Goal: Task Accomplishment & Management: Complete application form

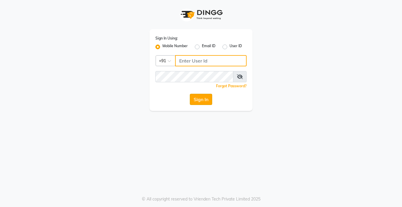
type input "9876376060"
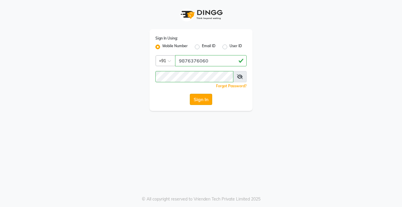
click at [202, 96] on button "Sign In" at bounding box center [201, 99] width 22 height 11
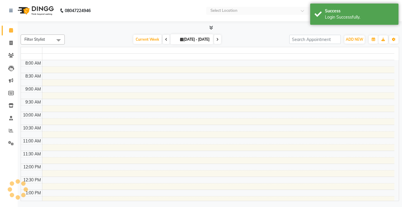
select select "en"
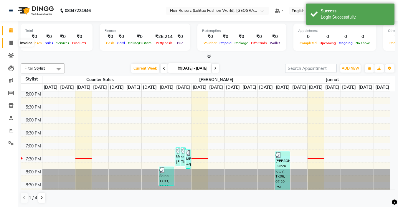
click at [9, 45] on span at bounding box center [11, 43] width 10 height 7
select select "7098"
select select "service"
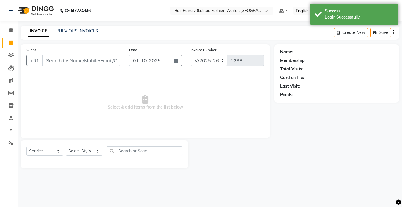
click at [63, 59] on input "Client" at bounding box center [81, 60] width 78 height 11
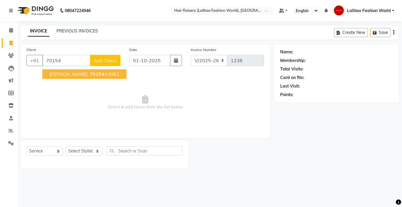
click at [95, 75] on span "70154" at bounding box center [97, 74] width 15 height 6
type input "7015414062"
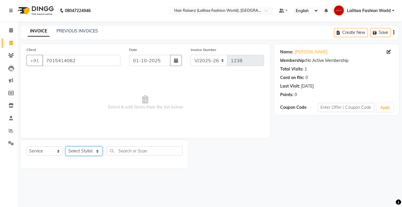
click at [90, 152] on select "Select Stylist [PERSON_NAME] counter sales Jannat [PERSON_NAME] Fashion World M…" at bounding box center [84, 150] width 37 height 9
click at [187, 100] on span "Select & add items from the list below" at bounding box center [146, 102] width 238 height 59
click at [11, 117] on icon at bounding box center [11, 118] width 4 height 4
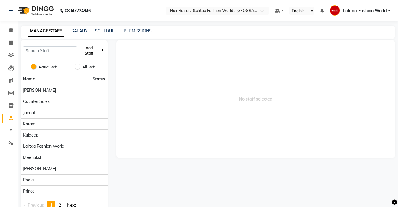
click at [90, 54] on button "Add Staff" at bounding box center [88, 50] width 19 height 15
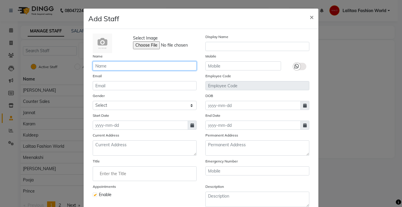
click at [111, 65] on input "text" at bounding box center [145, 65] width 104 height 9
click at [124, 66] on input "text" at bounding box center [145, 65] width 104 height 9
type input "s"
type input "Saleem"
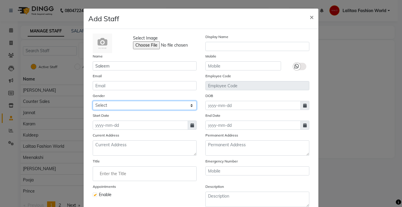
click at [118, 107] on select "Select [DEMOGRAPHIC_DATA] [DEMOGRAPHIC_DATA] Other Prefer Not To Say" at bounding box center [145, 105] width 104 height 9
select select "[DEMOGRAPHIC_DATA]"
click at [93, 101] on select "Select [DEMOGRAPHIC_DATA] [DEMOGRAPHIC_DATA] Other Prefer Not To Say" at bounding box center [145, 105] width 104 height 9
click at [191, 123] on icon at bounding box center [193, 125] width 4 height 4
select select "10"
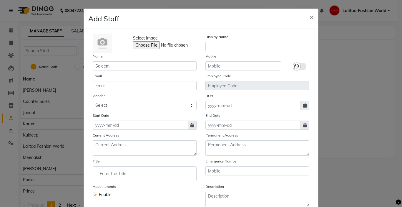
select select "2025"
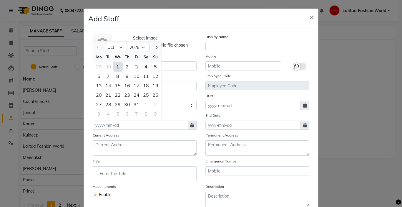
click at [115, 66] on div "1" at bounding box center [117, 66] width 9 height 9
type input "01-10-2025"
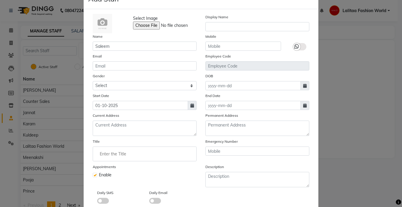
scroll to position [20, 0]
click at [208, 49] on input "text" at bounding box center [244, 45] width 76 height 9
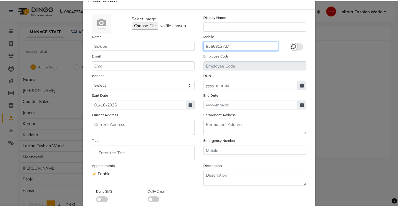
scroll to position [53, 0]
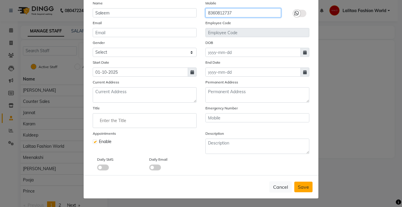
type input "8360812737"
click at [303, 184] on span "Save" at bounding box center [303, 187] width 11 height 6
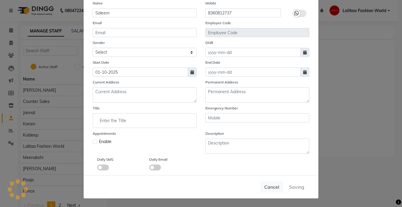
select select
checkbox input "false"
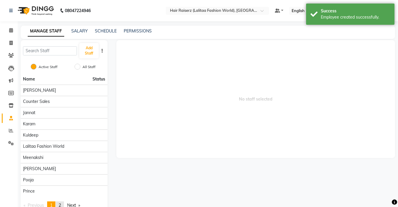
click at [60, 205] on span "2" at bounding box center [60, 204] width 2 height 5
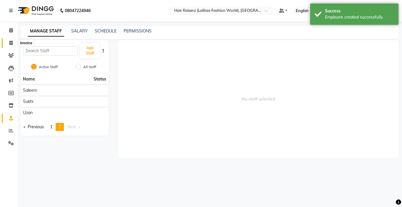
click at [8, 46] on span at bounding box center [11, 43] width 10 height 7
select select "service"
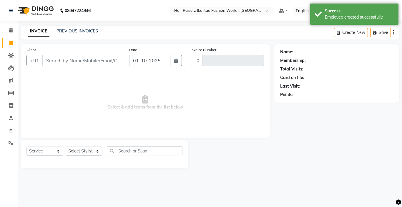
type input "1238"
select select "7098"
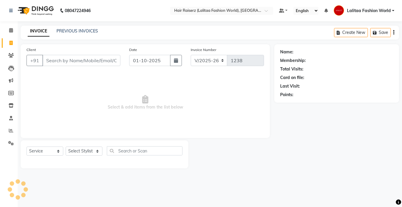
click at [59, 59] on input "Client" at bounding box center [81, 60] width 78 height 11
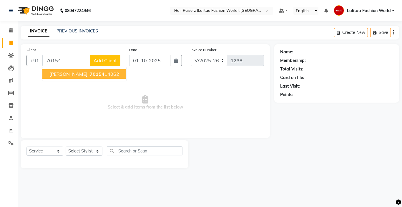
click at [82, 75] on button "[PERSON_NAME] 70154 14062" at bounding box center [84, 73] width 84 height 9
type input "7015414062"
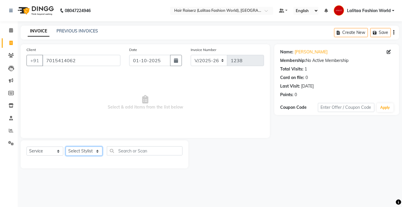
click at [85, 151] on select "Select Stylist [PERSON_NAME] counter sales Jannat [PERSON_NAME] Lalitaa Fashion…" at bounding box center [84, 150] width 37 height 9
select select "93512"
click at [66, 146] on select "Select Stylist [PERSON_NAME] counter sales Jannat [PERSON_NAME] Lalitaa Fashion…" at bounding box center [84, 150] width 37 height 9
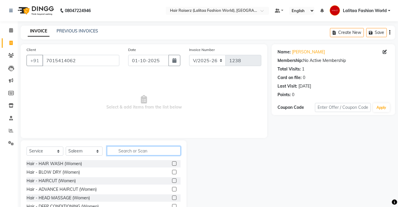
click at [123, 151] on input "text" at bounding box center [144, 150] width 74 height 9
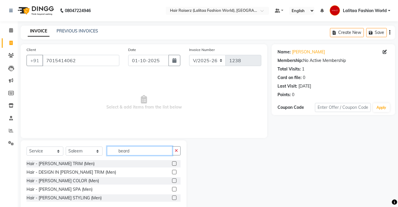
type input "beard"
click at [175, 163] on label at bounding box center [174, 163] width 4 height 4
click at [175, 163] on input "checkbox" at bounding box center [174, 164] width 4 height 4
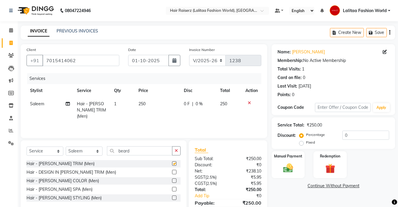
checkbox input "false"
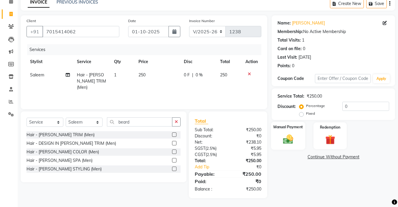
click at [291, 136] on img at bounding box center [288, 139] width 16 height 12
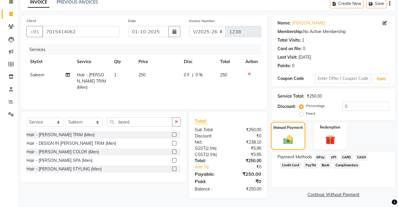
scroll to position [30, 0]
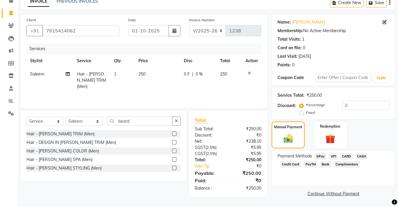
click at [333, 154] on span "UPI" at bounding box center [333, 156] width 9 height 7
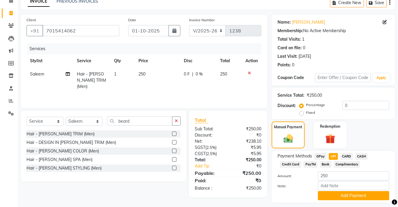
scroll to position [46, 0]
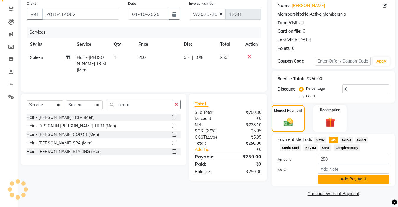
click at [343, 179] on button "Add Payment" at bounding box center [353, 178] width 71 height 9
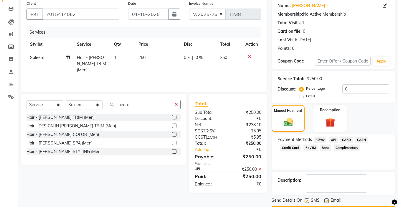
scroll to position [63, 0]
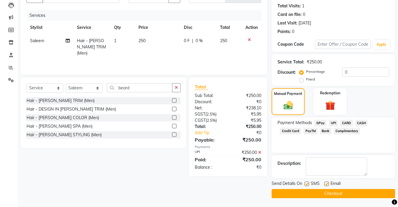
click at [326, 184] on label at bounding box center [326, 183] width 4 height 4
click at [326, 184] on input "checkbox" at bounding box center [326, 184] width 4 height 4
checkbox input "false"
click at [318, 192] on button "Checkout" at bounding box center [333, 193] width 123 height 9
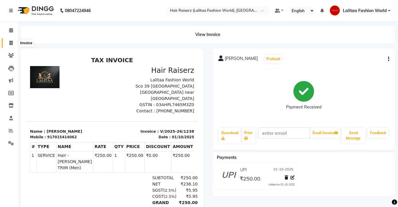
click at [11, 42] on icon at bounding box center [10, 43] width 3 height 4
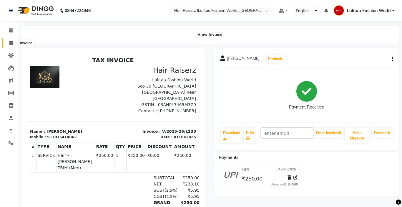
select select "service"
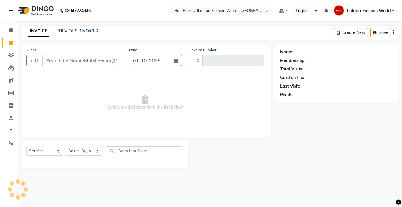
type input "1239"
select select "7098"
click at [63, 59] on input "Client" at bounding box center [81, 60] width 78 height 11
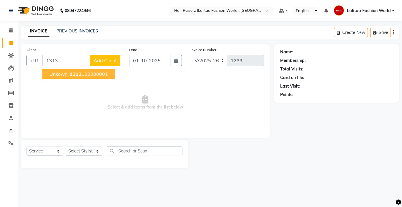
click at [64, 73] on span "unkown" at bounding box center [58, 74] width 18 height 6
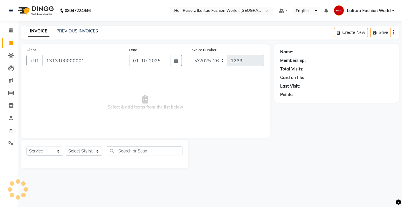
type input "1313100000001"
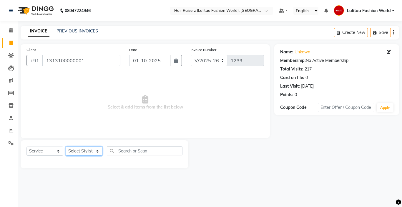
click at [83, 150] on select "Select Stylist [PERSON_NAME] counter sales Jannat [PERSON_NAME] Lalitaa Fashion…" at bounding box center [84, 150] width 37 height 9
select select "93512"
click at [66, 146] on select "Select Stylist [PERSON_NAME] counter sales Jannat [PERSON_NAME] Lalitaa Fashion…" at bounding box center [84, 150] width 37 height 9
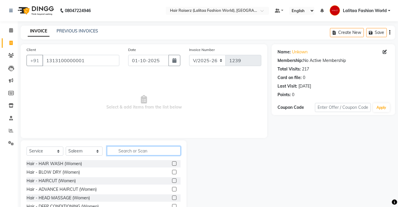
click at [128, 148] on input "text" at bounding box center [144, 150] width 74 height 9
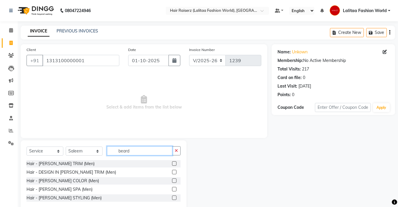
type input "beard"
click at [174, 163] on label at bounding box center [174, 163] width 4 height 4
click at [174, 163] on input "checkbox" at bounding box center [174, 164] width 4 height 4
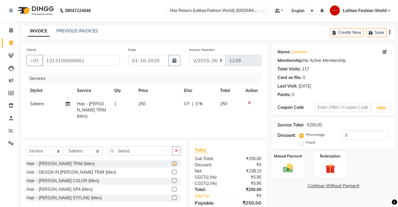
checkbox input "false"
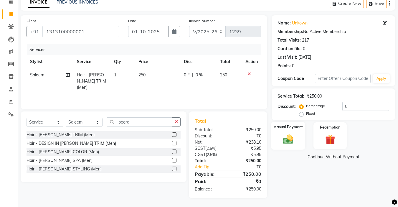
click at [286, 136] on img at bounding box center [288, 139] width 16 height 12
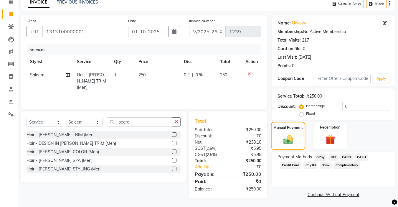
scroll to position [30, 0]
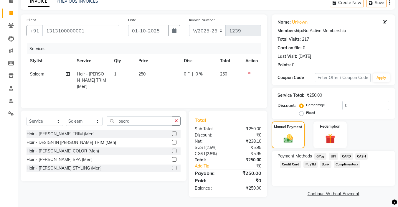
click at [333, 153] on span "UPI" at bounding box center [333, 156] width 9 height 7
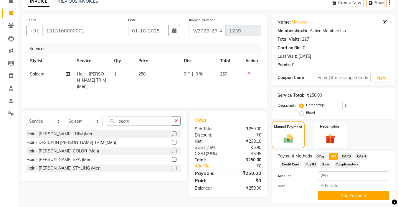
scroll to position [46, 0]
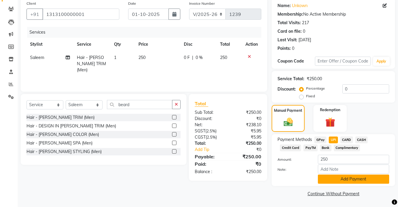
click at [333, 175] on button "Add Payment" at bounding box center [353, 178] width 71 height 9
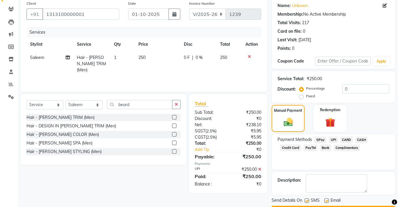
scroll to position [63, 0]
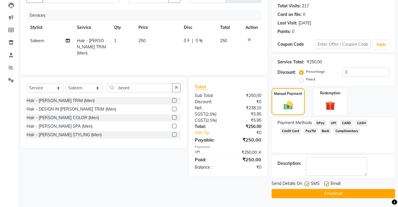
click at [327, 185] on label at bounding box center [326, 183] width 4 height 4
click at [327, 185] on input "checkbox" at bounding box center [326, 184] width 4 height 4
checkbox input "false"
click at [316, 196] on button "Checkout" at bounding box center [333, 193] width 123 height 9
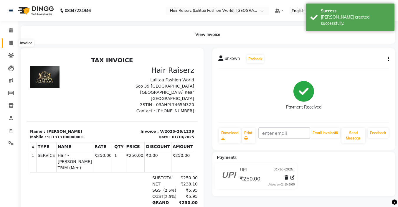
click at [14, 41] on span at bounding box center [11, 43] width 10 height 7
select select "7098"
select select "service"
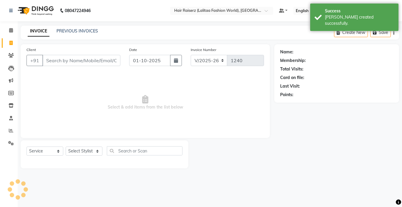
click at [67, 60] on input "Client" at bounding box center [81, 60] width 78 height 11
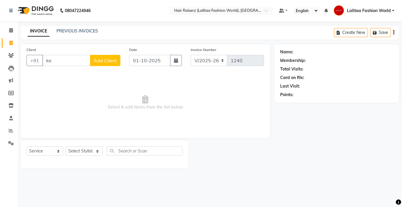
type input "k"
click at [74, 74] on span "1313" at bounding box center [76, 74] width 12 height 6
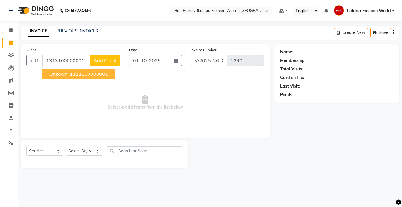
type input "1313100000001"
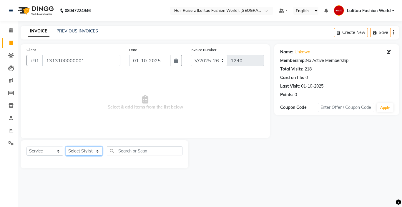
click at [79, 151] on select "Select Stylist [PERSON_NAME] counter sales Jannat [PERSON_NAME] Lalitaa Fashion…" at bounding box center [84, 150] width 37 height 9
select select "83884"
click at [66, 146] on select "Select Stylist [PERSON_NAME] counter sales Jannat [PERSON_NAME] Lalitaa Fashion…" at bounding box center [84, 150] width 37 height 9
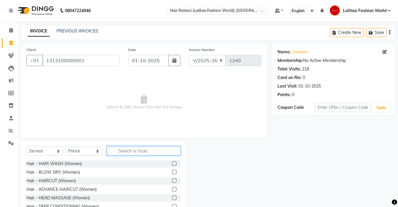
click at [128, 151] on input "text" at bounding box center [144, 150] width 74 height 9
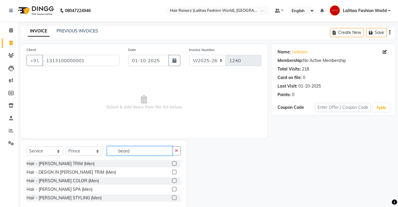
type input "beard"
click at [174, 161] on div at bounding box center [176, 163] width 9 height 7
click at [173, 163] on label at bounding box center [174, 163] width 4 height 4
click at [173, 163] on input "checkbox" at bounding box center [174, 164] width 4 height 4
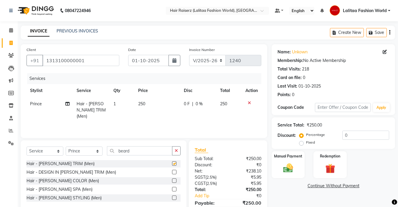
checkbox input "false"
click at [306, 143] on label "Fixed" at bounding box center [310, 142] width 9 height 5
click at [300, 143] on input "Fixed" at bounding box center [302, 142] width 4 height 4
radio input "true"
click at [354, 134] on input "0" at bounding box center [365, 135] width 47 height 9
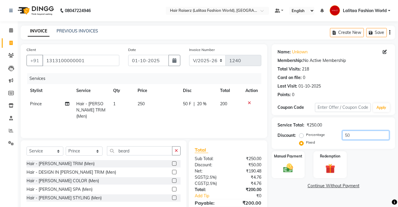
scroll to position [29, 0]
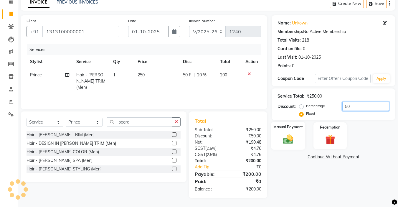
type input "50"
click at [275, 133] on div "Manual Payment" at bounding box center [288, 136] width 34 height 28
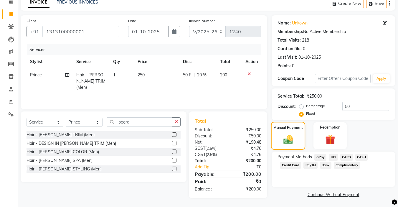
scroll to position [30, 0]
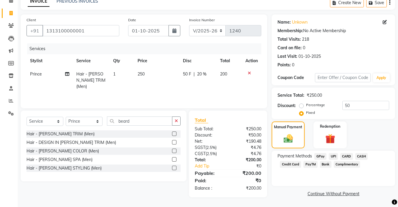
click at [334, 155] on span "UPI" at bounding box center [333, 156] width 9 height 7
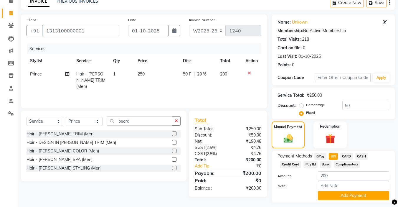
scroll to position [46, 0]
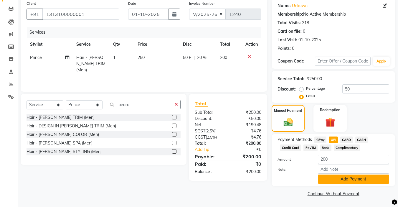
click at [332, 178] on button "Add Payment" at bounding box center [353, 178] width 71 height 9
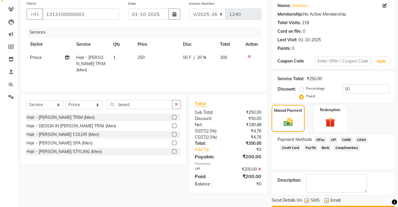
scroll to position [63, 0]
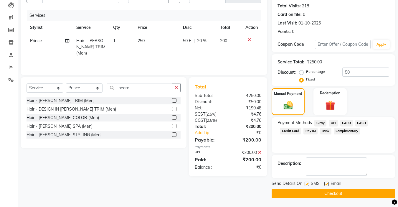
click at [327, 184] on label at bounding box center [326, 183] width 4 height 4
click at [327, 184] on input "checkbox" at bounding box center [326, 184] width 4 height 4
checkbox input "false"
click at [305, 185] on label at bounding box center [307, 183] width 4 height 4
click at [305, 185] on input "checkbox" at bounding box center [307, 184] width 4 height 4
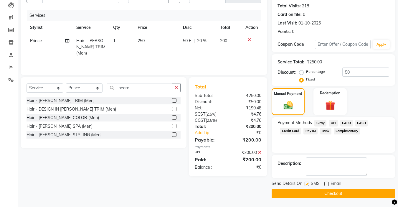
checkbox input "false"
click at [298, 189] on button "Checkout" at bounding box center [333, 193] width 123 height 9
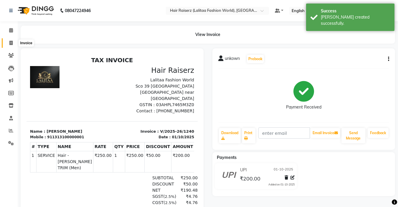
click at [11, 44] on icon at bounding box center [10, 43] width 3 height 4
select select "service"
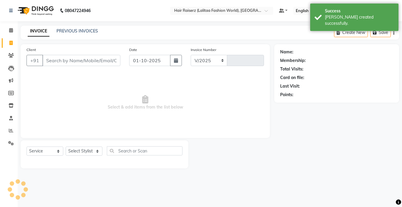
select select "7098"
type input "1241"
click at [54, 62] on input "Client" at bounding box center [81, 60] width 78 height 11
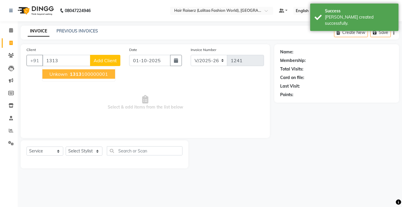
click at [58, 71] on button "unkown 1313 100000001" at bounding box center [78, 73] width 73 height 9
type input "1313100000001"
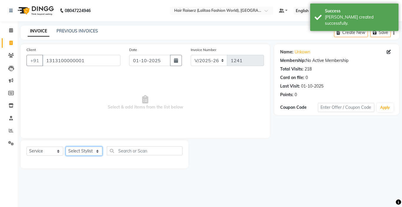
click at [80, 149] on select "Select Stylist [PERSON_NAME] counter sales Jannat [PERSON_NAME] Lalitaa Fashion…" at bounding box center [84, 150] width 37 height 9
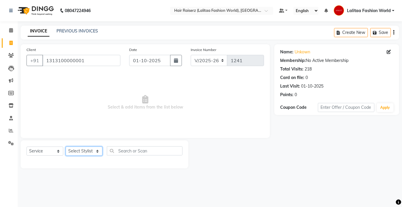
select select "83884"
click at [66, 146] on select "Select Stylist [PERSON_NAME] counter sales Jannat [PERSON_NAME] Lalitaa Fashion…" at bounding box center [84, 150] width 37 height 9
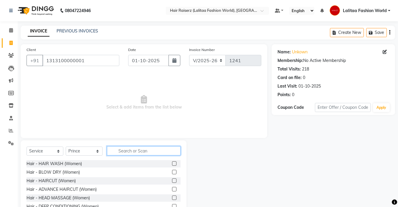
click at [138, 151] on input "text" at bounding box center [144, 150] width 74 height 9
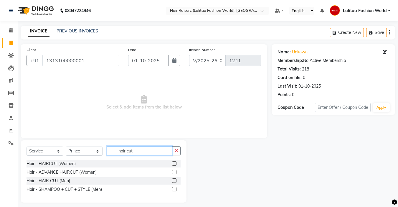
type input "hair cut"
click at [175, 180] on label at bounding box center [174, 180] width 4 height 4
click at [175, 180] on input "checkbox" at bounding box center [174, 181] width 4 height 4
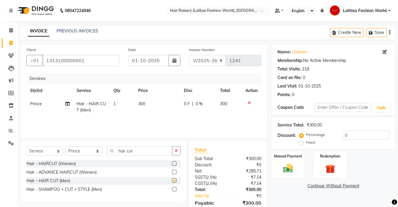
checkbox input "false"
click at [147, 151] on input "hair cut" at bounding box center [139, 150] width 65 height 9
type input "h"
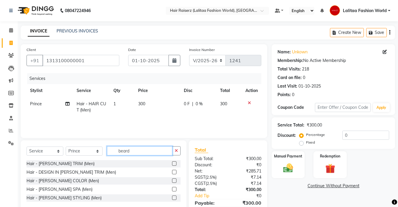
type input "beard"
click at [174, 161] on label at bounding box center [174, 163] width 4 height 4
click at [174, 162] on input "checkbox" at bounding box center [174, 164] width 4 height 4
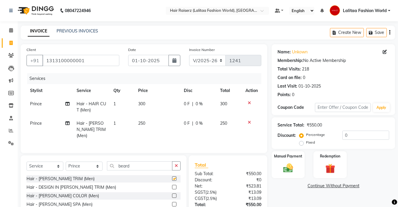
checkbox input "false"
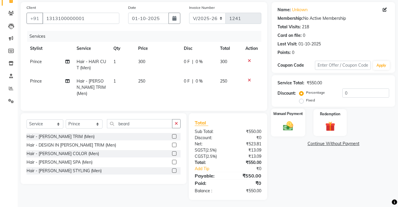
click at [293, 127] on img at bounding box center [288, 126] width 16 height 12
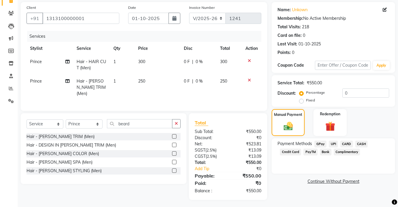
click at [333, 141] on span "UPI" at bounding box center [333, 144] width 9 height 7
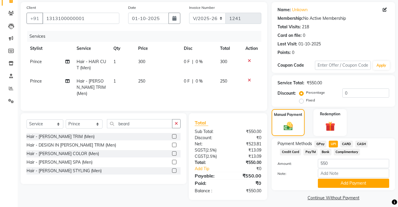
scroll to position [46, 0]
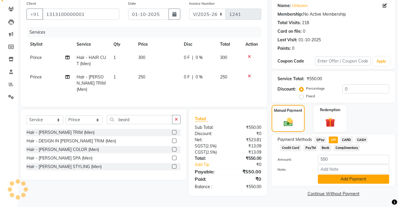
click at [332, 179] on button "Add Payment" at bounding box center [353, 178] width 71 height 9
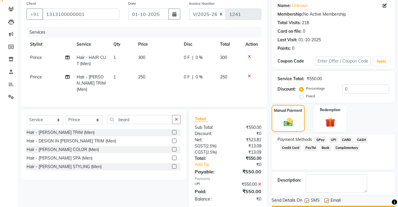
scroll to position [63, 0]
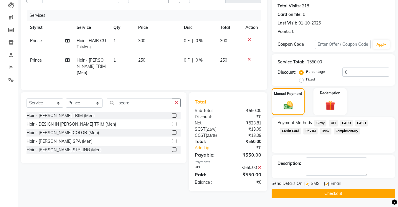
click at [327, 181] on label at bounding box center [326, 183] width 4 height 4
click at [327, 182] on input "checkbox" at bounding box center [326, 184] width 4 height 4
checkbox input "false"
click at [315, 194] on button "Checkout" at bounding box center [333, 193] width 123 height 9
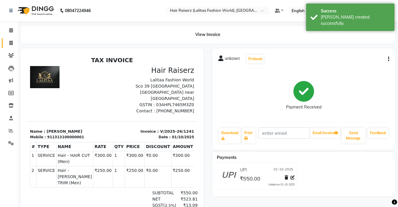
click at [12, 47] on link "Invoice" at bounding box center [9, 43] width 14 height 10
select select "service"
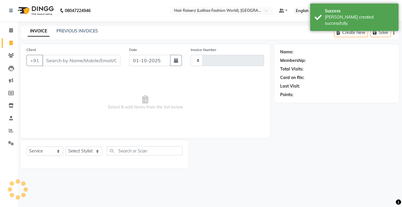
type input "1242"
select select "7098"
click at [55, 58] on input "Client" at bounding box center [81, 60] width 78 height 11
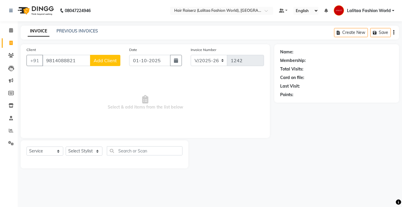
type input "9814088821"
click at [105, 60] on span "Add Client" at bounding box center [105, 60] width 23 height 6
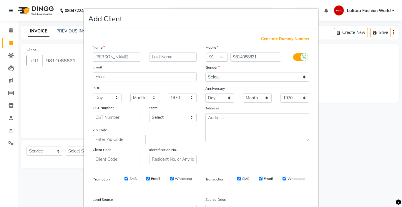
type input "[PERSON_NAME]"
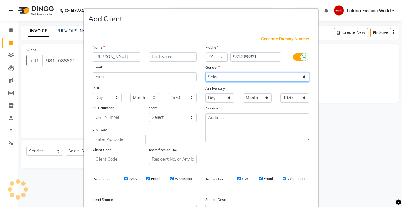
click at [238, 77] on select "Select [DEMOGRAPHIC_DATA] [DEMOGRAPHIC_DATA] Other Prefer Not To Say" at bounding box center [258, 76] width 104 height 9
select select "[DEMOGRAPHIC_DATA]"
click at [206, 72] on select "Select [DEMOGRAPHIC_DATA] [DEMOGRAPHIC_DATA] Other Prefer Not To Say" at bounding box center [258, 76] width 104 height 9
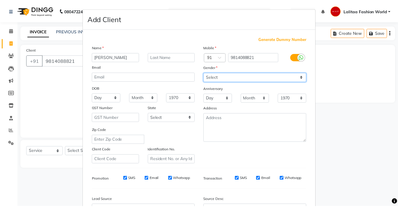
scroll to position [65, 0]
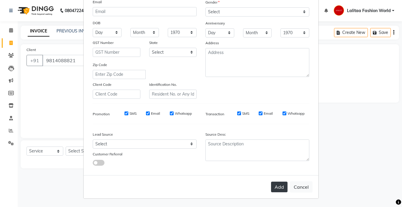
click at [276, 188] on button "Add" at bounding box center [279, 186] width 16 height 11
select select
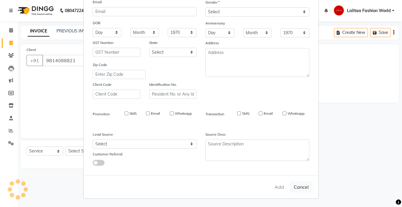
select select
checkbox input "false"
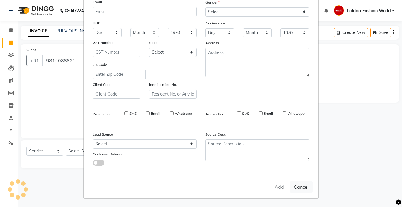
checkbox input "false"
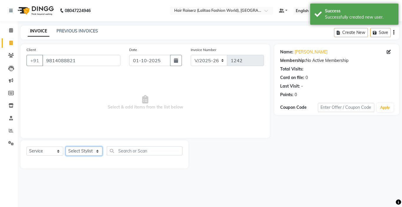
click at [85, 152] on select "Select Stylist [PERSON_NAME] counter sales Jannat [PERSON_NAME] Lalitaa Fashion…" at bounding box center [84, 150] width 37 height 9
select select "86090"
click at [66, 146] on select "Select Stylist [PERSON_NAME] counter sales Jannat [PERSON_NAME] Lalitaa Fashion…" at bounding box center [84, 150] width 37 height 9
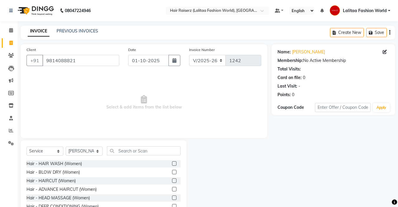
click at [172, 171] on label at bounding box center [174, 172] width 4 height 4
click at [172, 171] on input "checkbox" at bounding box center [174, 172] width 4 height 4
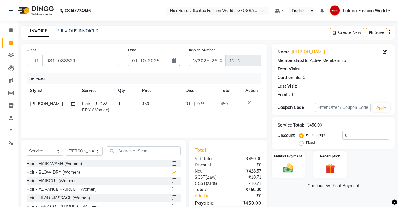
checkbox input "false"
click at [95, 152] on select "Select Stylist [PERSON_NAME] counter sales Jannat [PERSON_NAME] Lalitaa Fashion…" at bounding box center [84, 150] width 37 height 9
select select "67729"
click at [66, 146] on select "Select Stylist [PERSON_NAME] counter sales Jannat [PERSON_NAME] Lalitaa Fashion…" at bounding box center [84, 150] width 37 height 9
click at [132, 148] on input "text" at bounding box center [144, 150] width 74 height 9
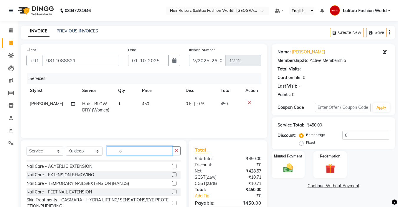
scroll to position [0, 0]
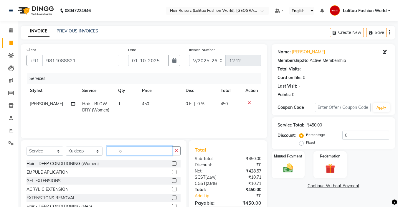
click at [156, 153] on input "io" at bounding box center [139, 150] width 65 height 9
type input "i"
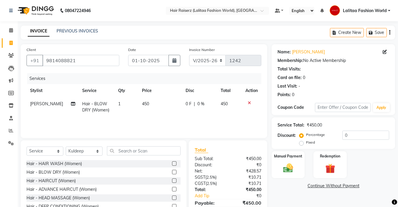
click at [172, 173] on label at bounding box center [174, 172] width 4 height 4
click at [172, 173] on input "checkbox" at bounding box center [174, 172] width 4 height 4
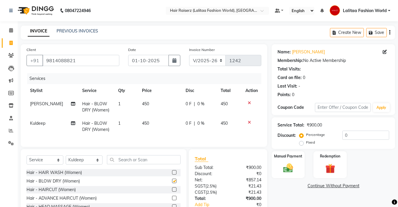
checkbox input "false"
click at [86, 164] on select "Select Stylist [PERSON_NAME] counter sales Jannat [PERSON_NAME] Lalitaa Fashion…" at bounding box center [84, 159] width 37 height 9
select select "79568"
click at [66, 160] on select "Select Stylist [PERSON_NAME] counter sales Jannat [PERSON_NAME] Lalitaa Fashion…" at bounding box center [84, 159] width 37 height 9
click at [139, 163] on input "text" at bounding box center [144, 159] width 74 height 9
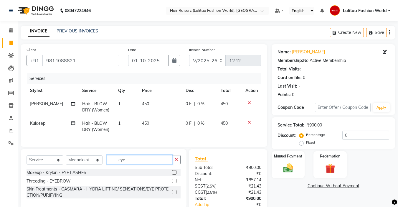
type input "eye"
click at [174, 183] on label at bounding box center [174, 181] width 4 height 4
click at [174, 183] on input "checkbox" at bounding box center [174, 181] width 4 height 4
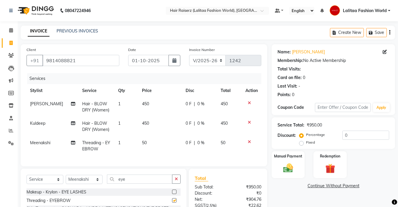
checkbox input "false"
click at [134, 184] on input "eye" at bounding box center [139, 178] width 65 height 9
type input "e"
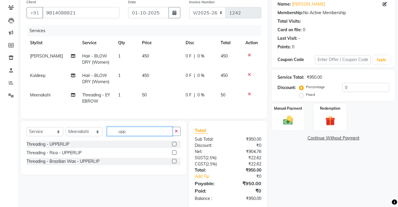
scroll to position [60, 0]
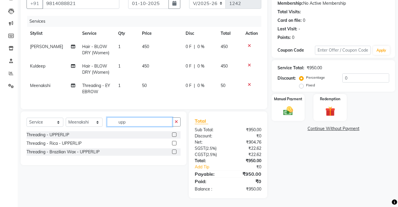
type input "upp"
click at [174, 136] on label at bounding box center [174, 134] width 4 height 4
click at [174, 136] on input "checkbox" at bounding box center [174, 135] width 4 height 4
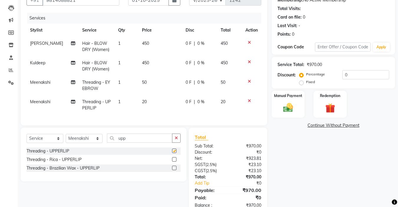
checkbox input "false"
click at [131, 142] on input "upp" at bounding box center [139, 137] width 65 height 9
type input "u"
type input "fo"
click at [176, 153] on label at bounding box center [174, 150] width 4 height 4
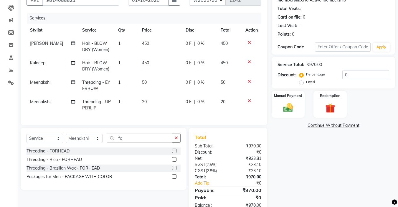
click at [176, 153] on input "checkbox" at bounding box center [174, 151] width 4 height 4
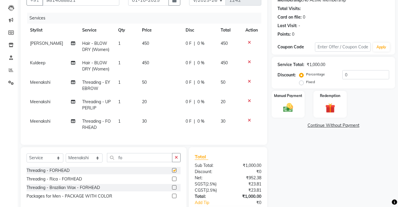
checkbox input "false"
click at [250, 99] on icon at bounding box center [249, 101] width 3 height 4
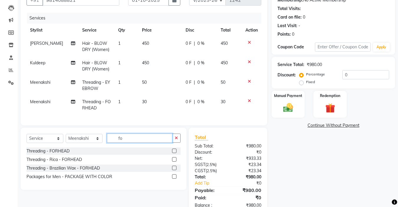
click at [147, 140] on input "fo" at bounding box center [139, 137] width 65 height 9
type input "f"
type input "upp"
click at [175, 170] on label at bounding box center [174, 168] width 4 height 4
click at [175, 170] on input "checkbox" at bounding box center [174, 168] width 4 height 4
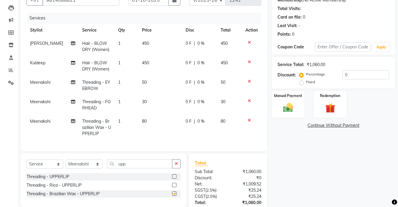
checkbox input "false"
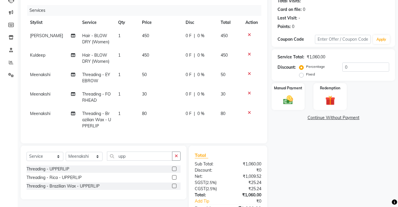
scroll to position [67, 0]
click at [287, 93] on div "Manual Payment" at bounding box center [288, 97] width 34 height 28
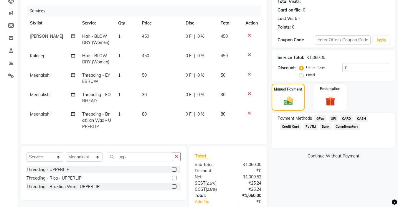
click at [306, 76] on label "Fixed" at bounding box center [310, 74] width 9 height 5
click at [302, 76] on input "Fixed" at bounding box center [302, 75] width 4 height 4
radio input "true"
click at [356, 67] on input "0" at bounding box center [365, 67] width 47 height 9
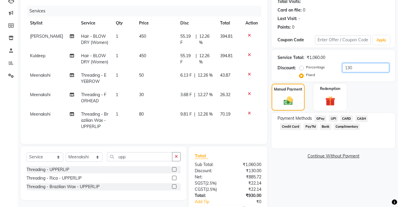
scroll to position [107, 0]
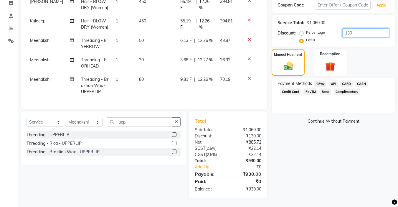
type input "130"
click at [333, 80] on span "UPI" at bounding box center [333, 83] width 9 height 7
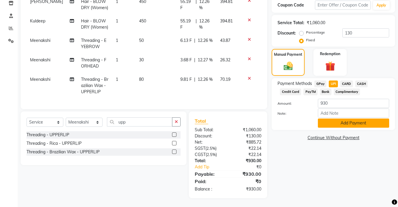
click at [330, 119] on button "Add Payment" at bounding box center [353, 122] width 71 height 9
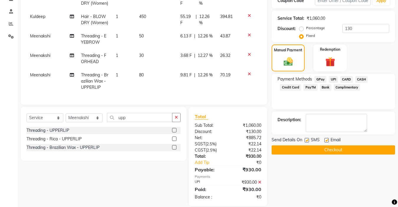
scroll to position [119, 0]
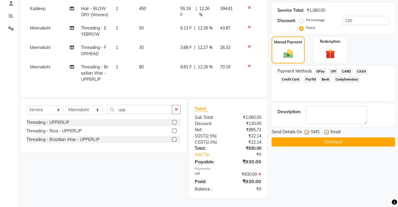
click at [326, 130] on label at bounding box center [326, 132] width 4 height 4
click at [326, 131] on input "checkbox" at bounding box center [326, 133] width 4 height 4
click at [326, 130] on label at bounding box center [326, 132] width 4 height 4
click at [326, 131] on input "checkbox" at bounding box center [326, 133] width 4 height 4
click at [328, 130] on label at bounding box center [326, 132] width 4 height 4
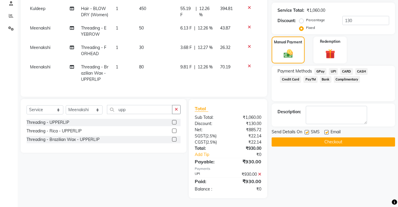
click at [328, 131] on input "checkbox" at bounding box center [326, 133] width 4 height 4
checkbox input "false"
click at [308, 129] on div "SMS" at bounding box center [315, 132] width 20 height 7
click at [307, 130] on label at bounding box center [307, 132] width 4 height 4
click at [307, 131] on input "checkbox" at bounding box center [307, 133] width 4 height 4
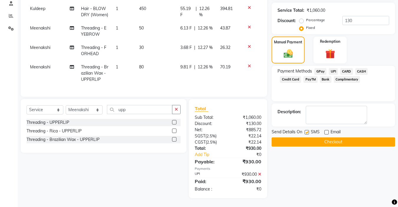
checkbox input "false"
click at [306, 137] on button "Checkout" at bounding box center [333, 141] width 123 height 9
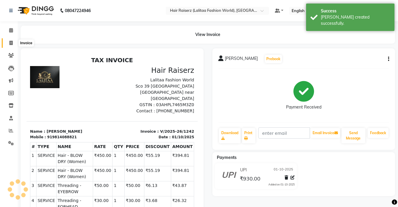
click at [11, 41] on icon at bounding box center [10, 43] width 3 height 4
select select "service"
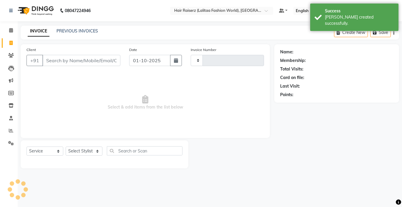
type input "1243"
select select "7098"
click at [49, 59] on input "Client" at bounding box center [81, 60] width 78 height 11
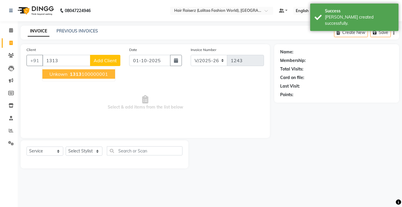
click at [60, 76] on span "unkown" at bounding box center [58, 74] width 18 height 6
type input "1313100000001"
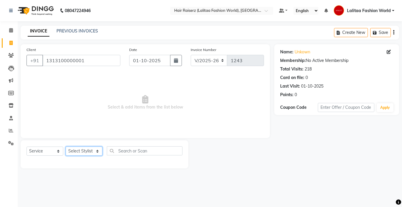
click at [92, 150] on select "Select Stylist [PERSON_NAME] counter sales Jannat [PERSON_NAME] Lalitaa Fashion…" at bounding box center [84, 150] width 37 height 9
select select "67729"
click at [66, 146] on select "Select Stylist [PERSON_NAME] counter sales Jannat [PERSON_NAME] Lalitaa Fashion…" at bounding box center [84, 150] width 37 height 9
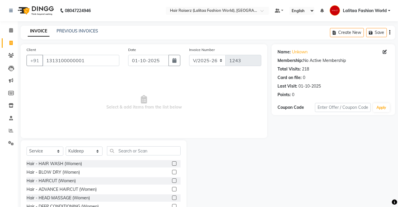
click at [167, 172] on div "Hair - BLOW DRY (Women)" at bounding box center [104, 172] width 154 height 7
click at [172, 172] on label at bounding box center [174, 172] width 4 height 4
click at [172, 172] on input "checkbox" at bounding box center [174, 172] width 4 height 4
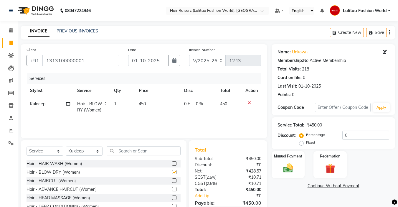
checkbox input "false"
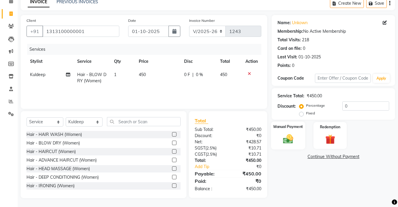
click at [287, 136] on img at bounding box center [288, 139] width 16 height 12
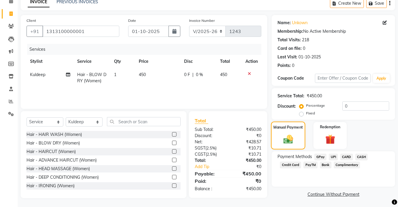
scroll to position [30, 0]
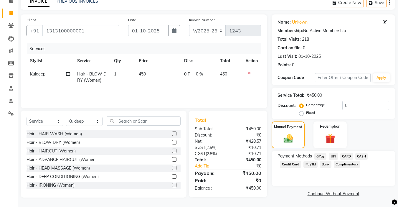
click at [361, 155] on span "CASH" at bounding box center [361, 156] width 13 height 7
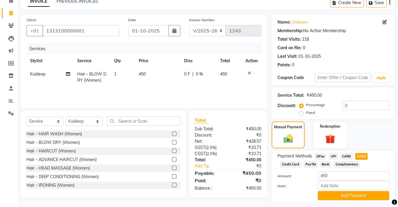
scroll to position [46, 0]
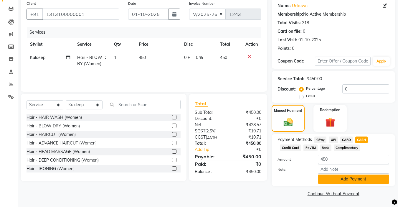
click at [339, 178] on button "Add Payment" at bounding box center [353, 178] width 71 height 9
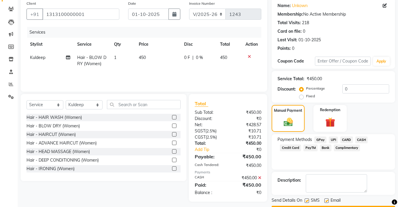
scroll to position [63, 0]
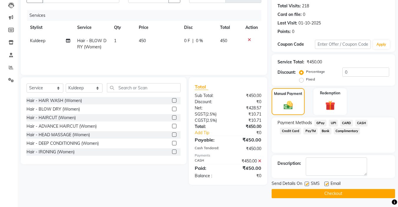
click at [326, 184] on label at bounding box center [326, 183] width 4 height 4
click at [326, 184] on input "checkbox" at bounding box center [326, 184] width 4 height 4
checkbox input "false"
click at [304, 197] on button "Checkout" at bounding box center [333, 193] width 123 height 9
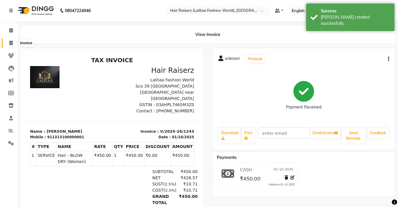
click at [13, 40] on span at bounding box center [11, 43] width 10 height 7
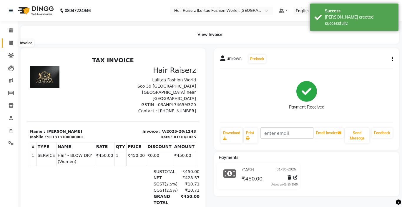
select select "7098"
select select "service"
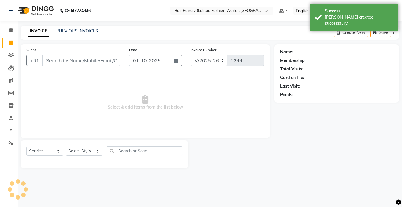
click at [53, 62] on input "Client" at bounding box center [81, 60] width 78 height 11
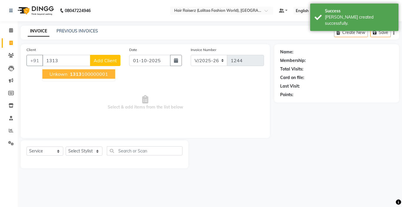
click at [89, 75] on ngb-highlight "1313 100000001" at bounding box center [88, 74] width 39 height 6
type input "1313100000001"
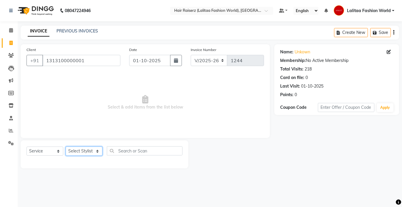
click at [91, 149] on select "Select Stylist [PERSON_NAME] counter sales Jannat [PERSON_NAME] Lalitaa Fashion…" at bounding box center [84, 150] width 37 height 9
select select "86090"
click at [66, 146] on select "Select Stylist [PERSON_NAME] counter sales Jannat [PERSON_NAME] Lalitaa Fashion…" at bounding box center [84, 150] width 37 height 9
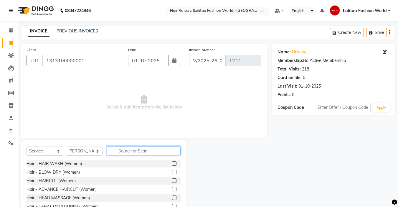
click at [127, 153] on input "text" at bounding box center [144, 150] width 74 height 9
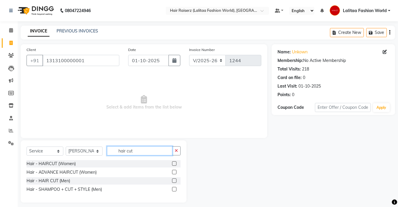
type input "hair cut"
click at [174, 162] on label at bounding box center [174, 163] width 4 height 4
click at [174, 162] on input "checkbox" at bounding box center [174, 164] width 4 height 4
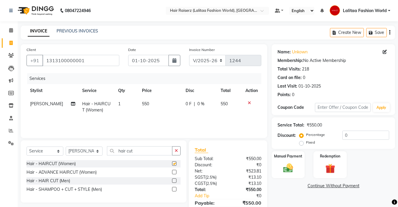
checkbox input "false"
click at [149, 152] on input "hair cut" at bounding box center [139, 150] width 65 height 9
type input "h"
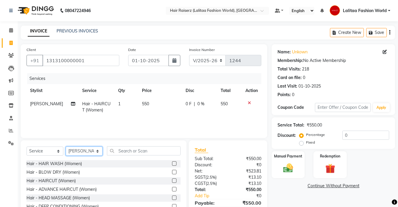
click at [79, 149] on select "Select Stylist [PERSON_NAME] counter sales Jannat [PERSON_NAME] Lalitaa Fashion…" at bounding box center [84, 150] width 37 height 9
select select "68831"
click at [66, 146] on select "Select Stylist [PERSON_NAME] counter sales Jannat [PERSON_NAME] Lalitaa Fashion…" at bounding box center [84, 150] width 37 height 9
click at [127, 151] on input "text" at bounding box center [144, 150] width 74 height 9
click at [172, 181] on label at bounding box center [174, 180] width 4 height 4
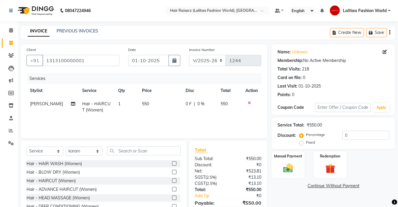
click at [172, 181] on input "checkbox" at bounding box center [174, 181] width 4 height 4
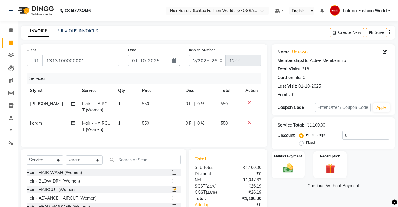
checkbox input "false"
click at [96, 164] on select "Select Stylist [PERSON_NAME] counter sales Jannat [PERSON_NAME] Lalitaa Fashion…" at bounding box center [84, 159] width 37 height 9
select select "91474"
click at [66, 160] on select "Select Stylist [PERSON_NAME] counter sales Jannat [PERSON_NAME] Lalitaa Fashion…" at bounding box center [84, 159] width 37 height 9
click at [121, 162] on input "text" at bounding box center [144, 159] width 74 height 9
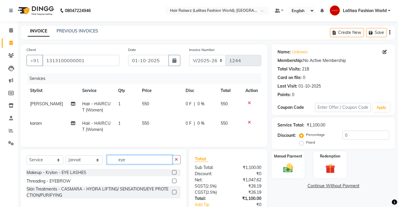
type input "eye"
click at [175, 183] on label at bounding box center [174, 181] width 4 height 4
click at [175, 183] on input "checkbox" at bounding box center [174, 181] width 4 height 4
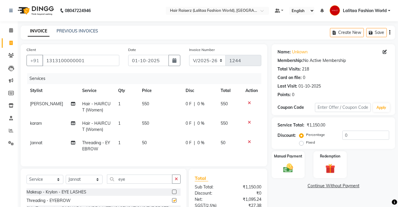
checkbox input "false"
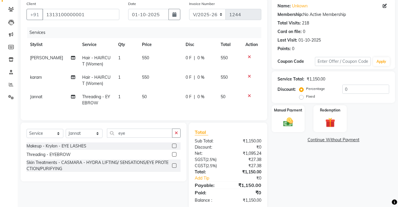
scroll to position [62, 0]
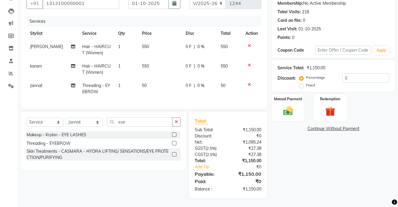
click at [306, 82] on label "Fixed" at bounding box center [310, 84] width 9 height 5
click at [302, 83] on input "Fixed" at bounding box center [302, 85] width 4 height 4
radio input "true"
click at [351, 75] on input "0" at bounding box center [365, 77] width 47 height 9
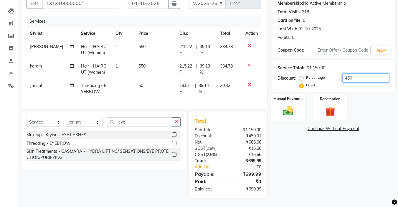
type input "450"
click at [290, 107] on img at bounding box center [288, 111] width 16 height 12
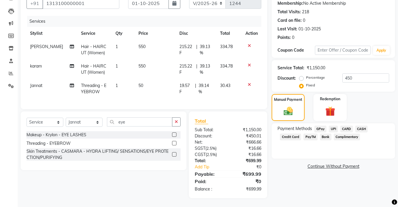
click at [250, 82] on icon at bounding box center [249, 84] width 3 height 4
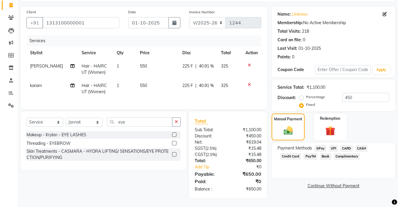
click at [250, 63] on icon at bounding box center [249, 65] width 3 height 4
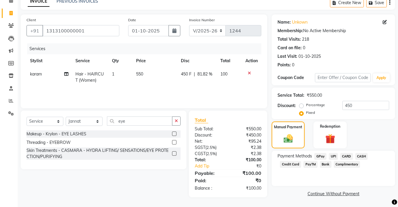
scroll to position [30, 0]
click at [249, 73] on icon at bounding box center [249, 73] width 3 height 4
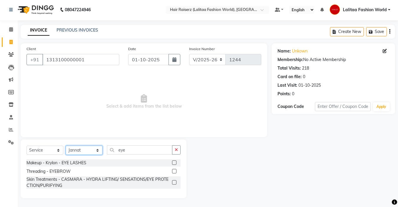
click at [87, 153] on select "Select Stylist [PERSON_NAME] counter sales Jannat [PERSON_NAME] Lalitaa Fashion…" at bounding box center [84, 150] width 37 height 9
select select "92958"
click at [66, 146] on select "Select Stylist [PERSON_NAME] counter sales Jannat [PERSON_NAME] Lalitaa Fashion…" at bounding box center [84, 150] width 37 height 9
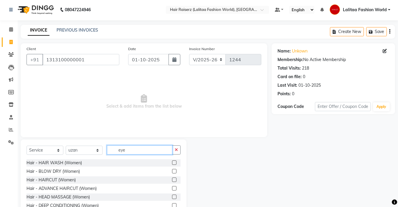
click at [139, 153] on input "eye" at bounding box center [139, 149] width 65 height 9
type input "e"
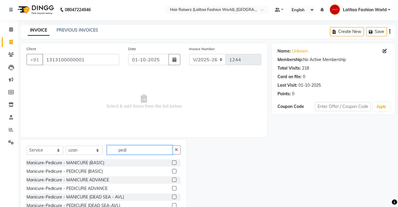
type input "pedi"
click at [173, 170] on div at bounding box center [176, 171] width 9 height 7
click at [172, 170] on label at bounding box center [174, 171] width 4 height 4
click at [172, 170] on input "checkbox" at bounding box center [174, 171] width 4 height 4
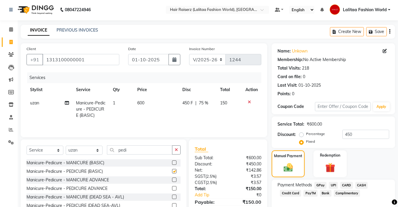
checkbox input "false"
click at [129, 148] on input "pedi" at bounding box center [139, 149] width 65 height 9
type input "p"
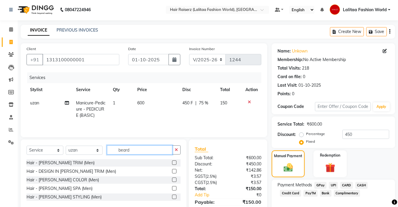
type input "beard"
click at [172, 162] on label at bounding box center [174, 162] width 4 height 4
click at [172, 162] on input "checkbox" at bounding box center [174, 163] width 4 height 4
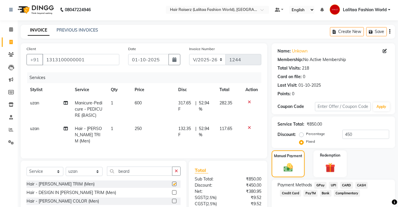
checkbox input "false"
click at [146, 166] on input "beard" at bounding box center [139, 170] width 65 height 9
type input "b"
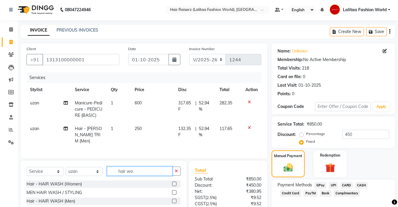
type input "hair wa"
click at [174, 190] on label at bounding box center [174, 192] width 4 height 4
click at [174, 191] on input "checkbox" at bounding box center [174, 193] width 4 height 4
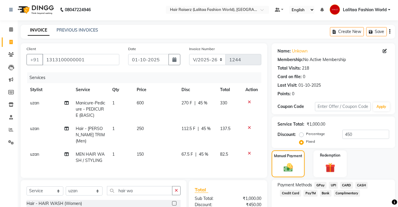
checkbox input "false"
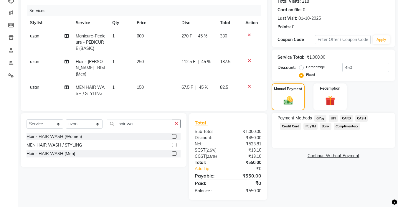
click at [332, 118] on span "UPI" at bounding box center [333, 118] width 9 height 7
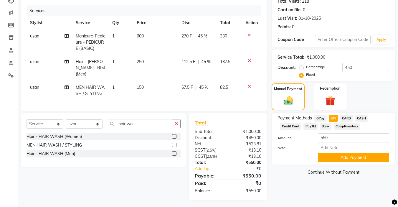
click at [306, 67] on label "Percentage" at bounding box center [315, 66] width 19 height 5
click at [300, 67] on input "Percentage" at bounding box center [302, 67] width 4 height 4
radio input "true"
type input "100"
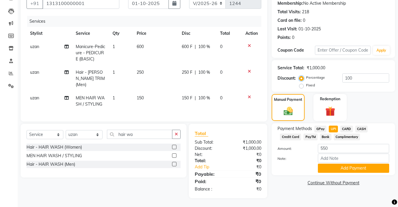
scroll to position [55, 0]
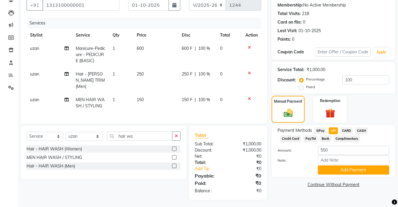
click at [306, 86] on label "Fixed" at bounding box center [310, 86] width 9 height 5
click at [303, 86] on input "Fixed" at bounding box center [302, 87] width 4 height 4
radio input "true"
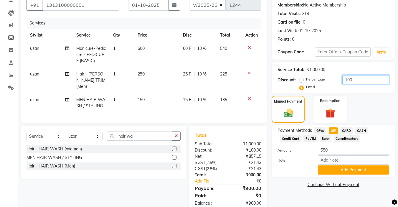
click at [360, 79] on input "100" at bounding box center [365, 79] width 47 height 9
type input "1"
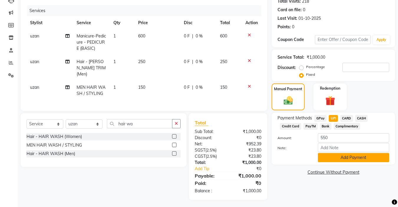
click at [338, 159] on button "Add Payment" at bounding box center [353, 157] width 71 height 9
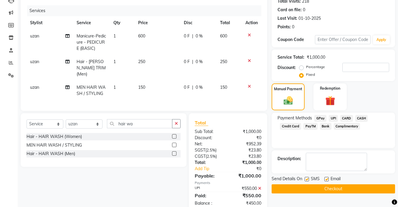
scroll to position [80, 0]
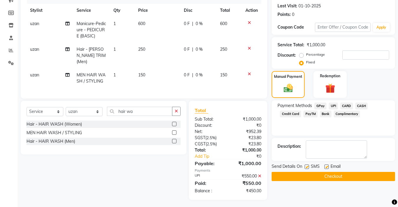
click at [259, 175] on icon at bounding box center [259, 176] width 3 height 4
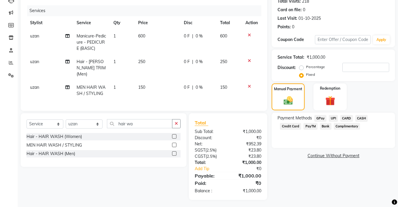
click at [335, 118] on span "UPI" at bounding box center [333, 118] width 9 height 7
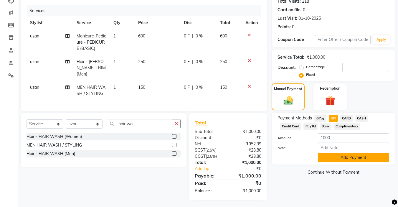
click at [332, 158] on button "Add Payment" at bounding box center [353, 157] width 71 height 9
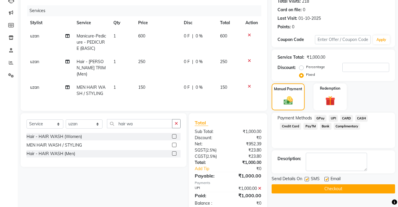
scroll to position [80, 0]
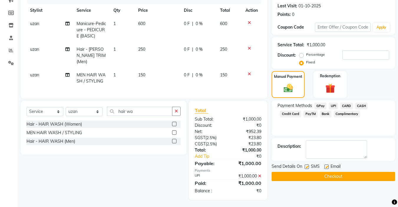
click at [325, 165] on label at bounding box center [326, 166] width 4 height 4
click at [325, 165] on input "checkbox" at bounding box center [326, 167] width 4 height 4
checkbox input "false"
click at [308, 166] on label at bounding box center [307, 166] width 4 height 4
click at [308, 166] on input "checkbox" at bounding box center [307, 167] width 4 height 4
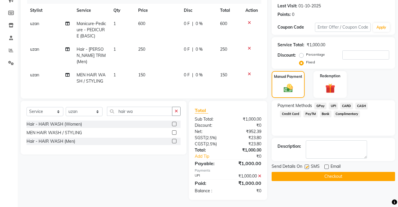
checkbox input "false"
click at [303, 173] on button "Checkout" at bounding box center [333, 176] width 123 height 9
